Goal: Task Accomplishment & Management: Manage account settings

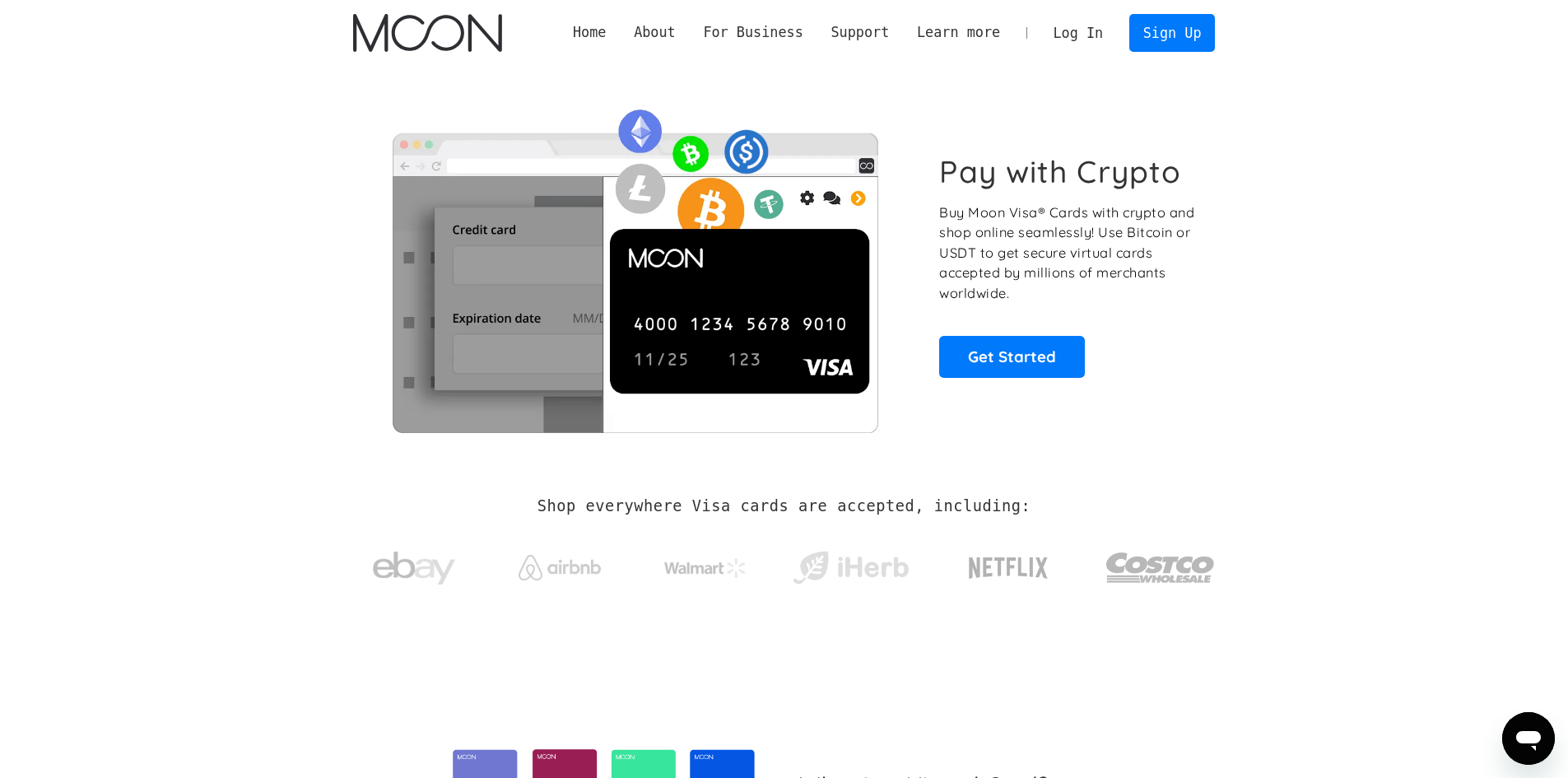
click at [1094, 23] on link "Log In" at bounding box center [1078, 33] width 77 height 37
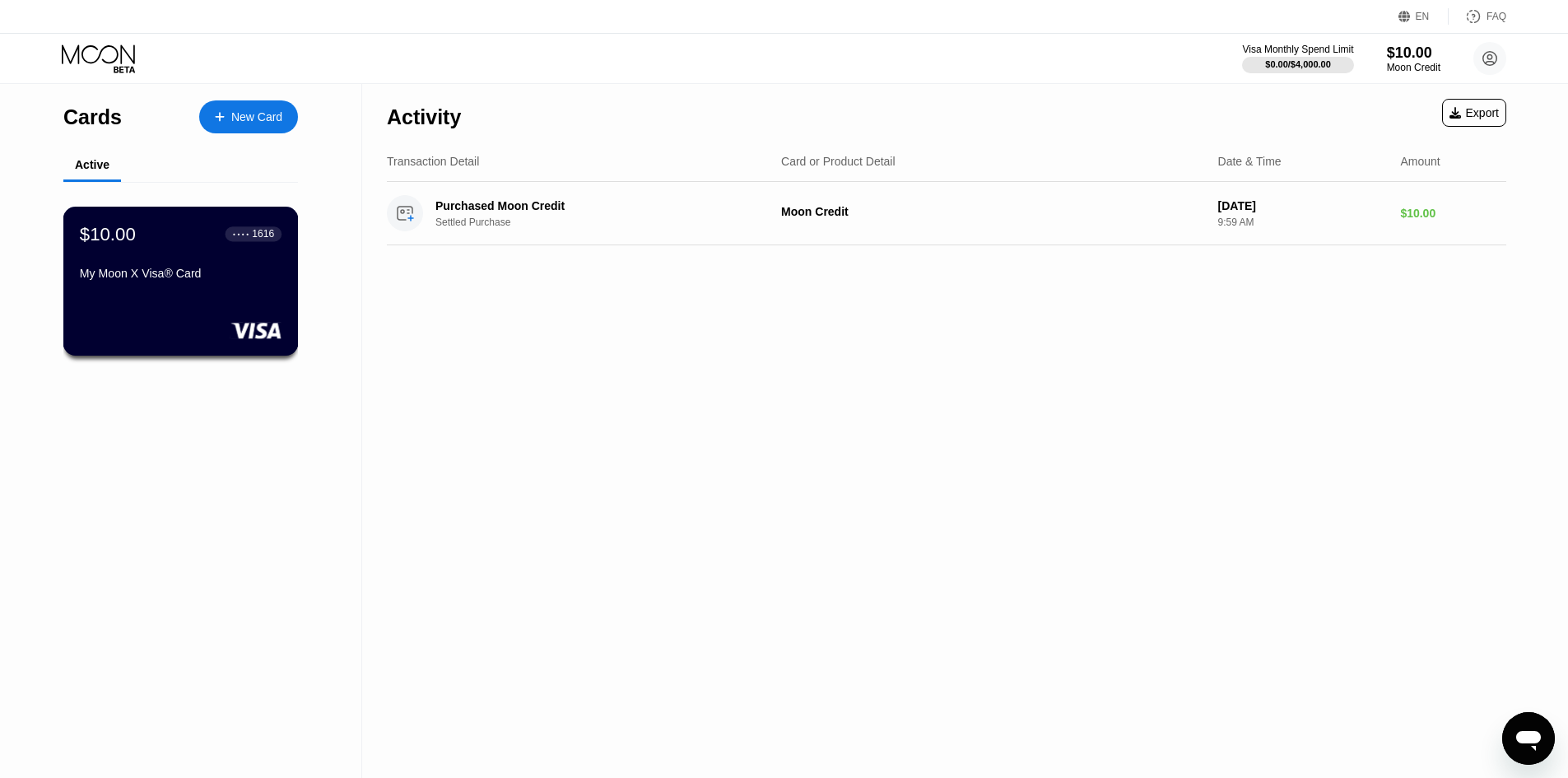
click at [160, 253] on div "$10.00 ● ● ● ● 1616 My Moon X Visa® Card" at bounding box center [180, 254] width 202 height 63
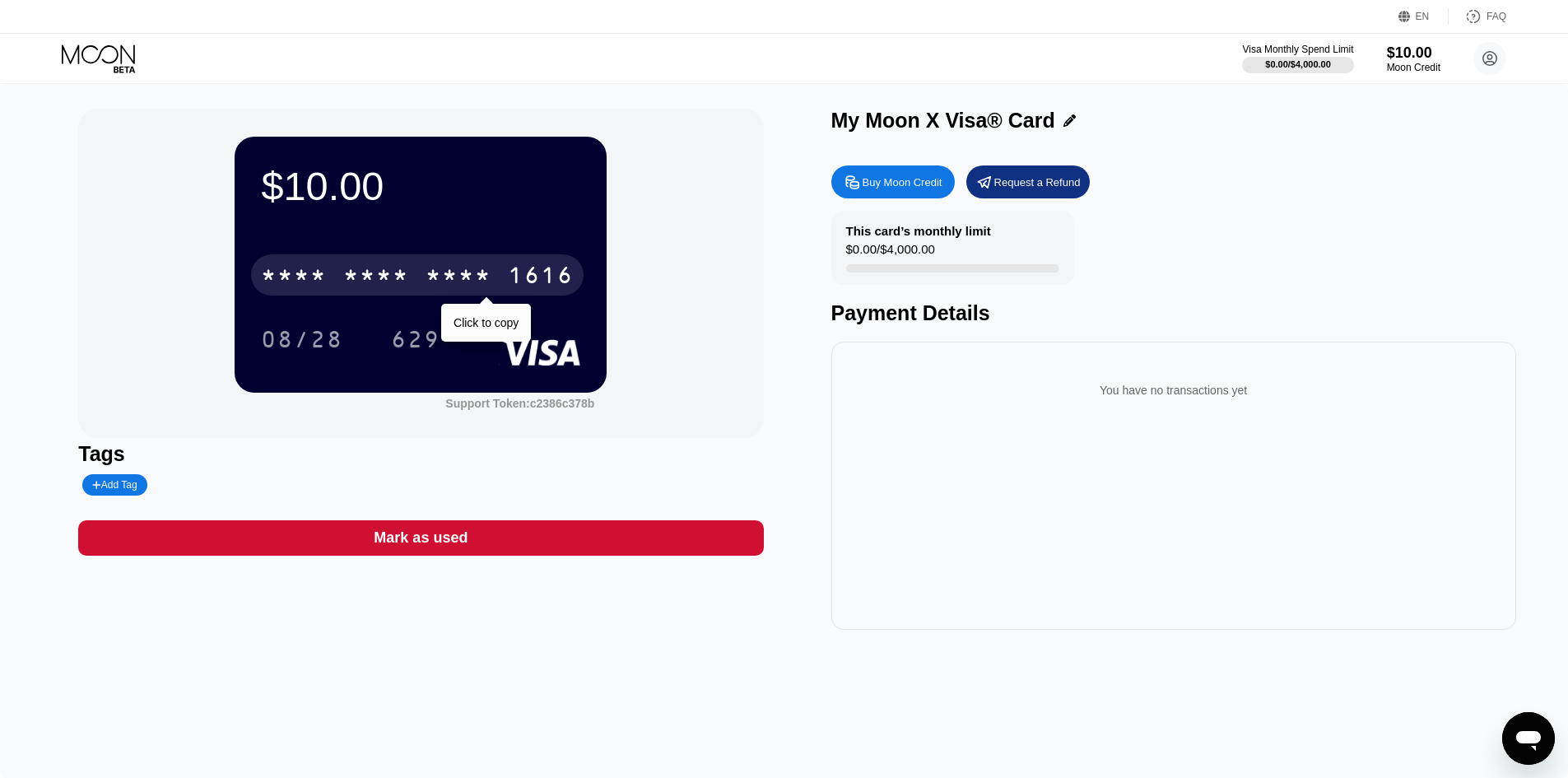
click at [435, 276] on div "* * * *" at bounding box center [458, 277] width 66 height 26
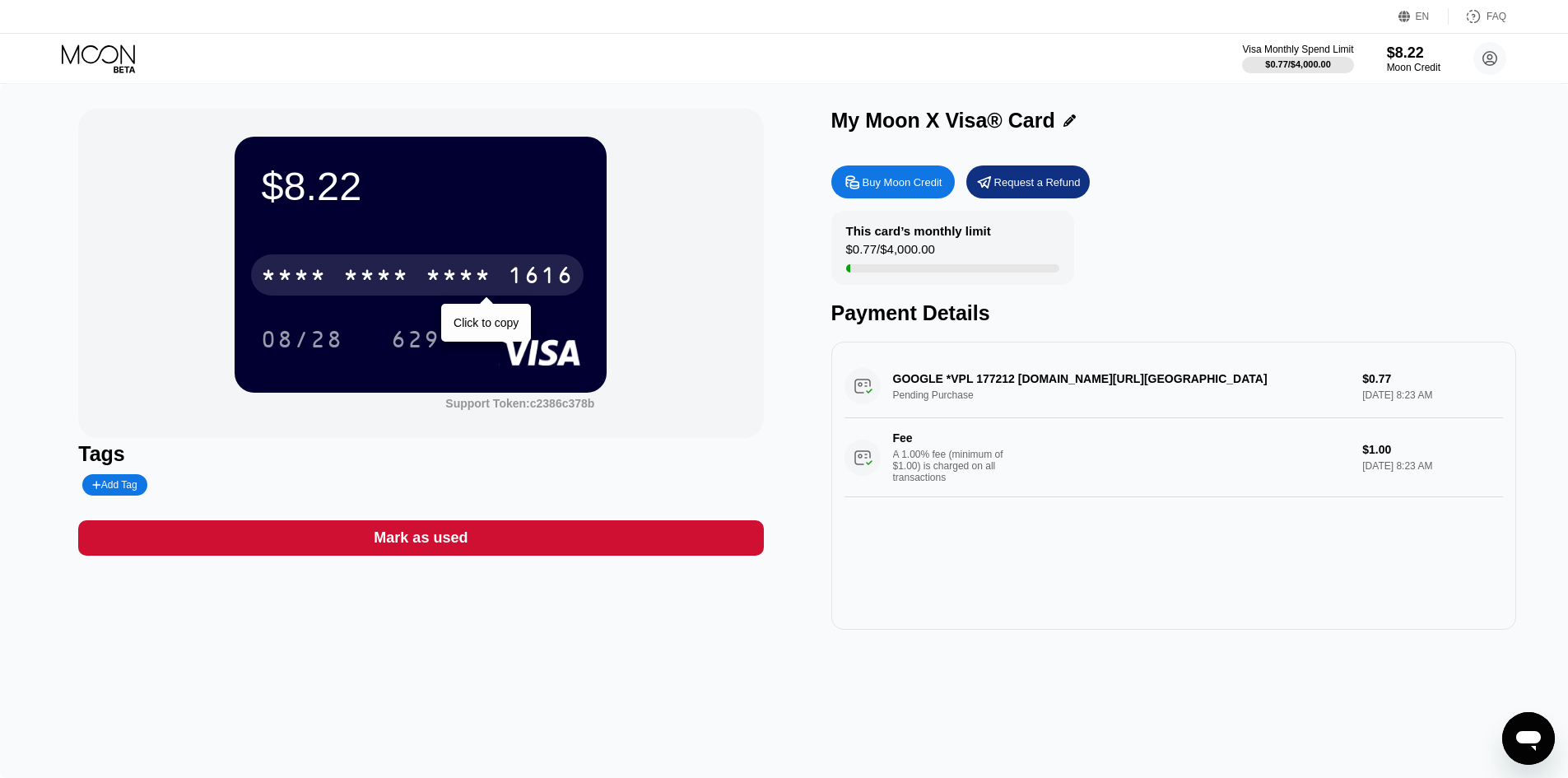
click at [329, 290] on div "* * * * * * * * * * * * 1616" at bounding box center [417, 275] width 333 height 41
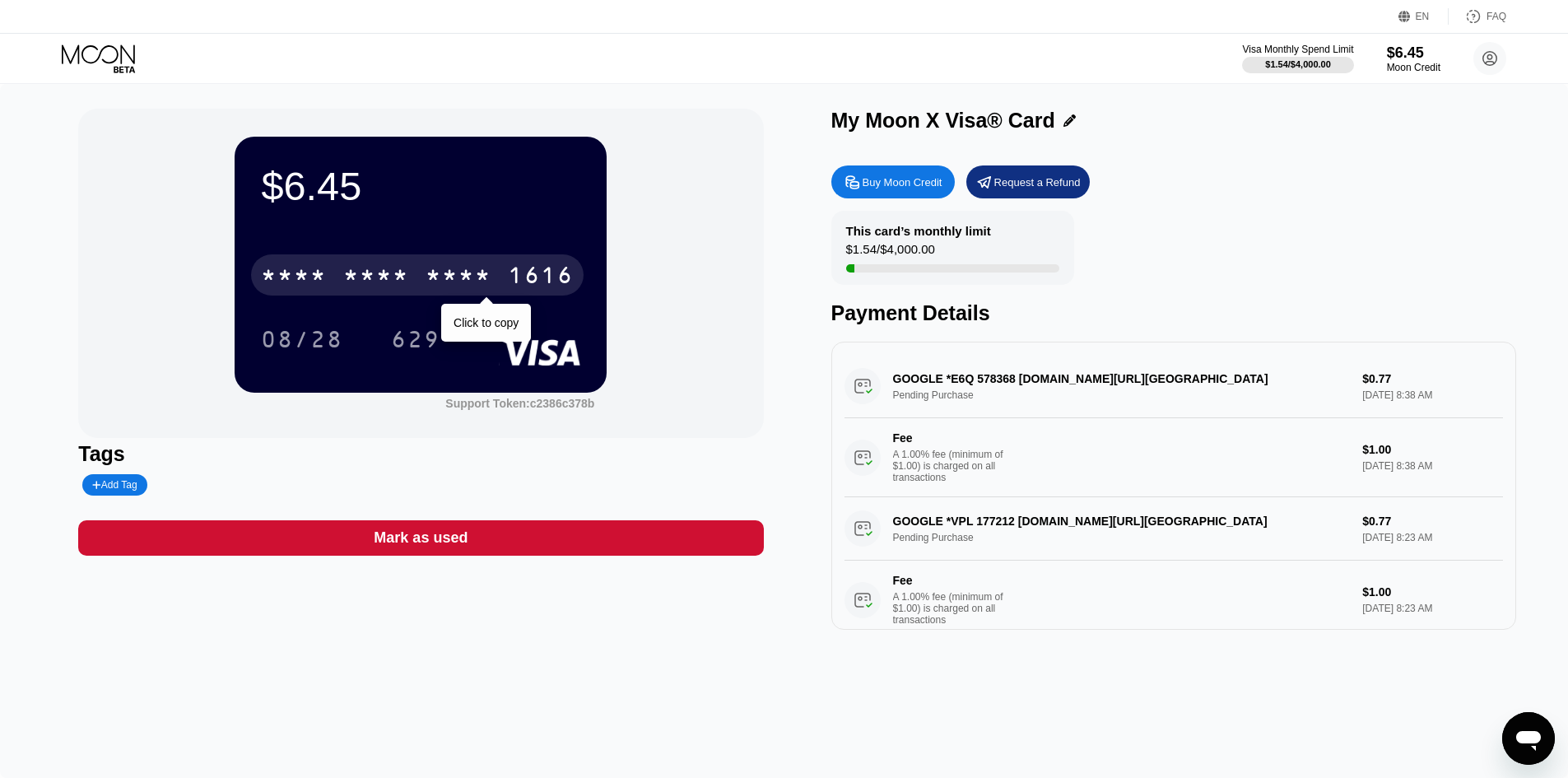
click at [330, 286] on div "* * * * * * * * * * * * 1616" at bounding box center [417, 275] width 333 height 41
click at [343, 269] on div "* * * * * * * * * * * * 1616" at bounding box center [417, 275] width 333 height 41
click at [427, 279] on div "* * * *" at bounding box center [458, 277] width 66 height 26
drag, startPoint x: 381, startPoint y: 279, endPoint x: 405, endPoint y: 307, distance: 36.9
click at [381, 285] on div "* * * *" at bounding box center [376, 277] width 66 height 26
